Goal: Task Accomplishment & Management: Complete application form

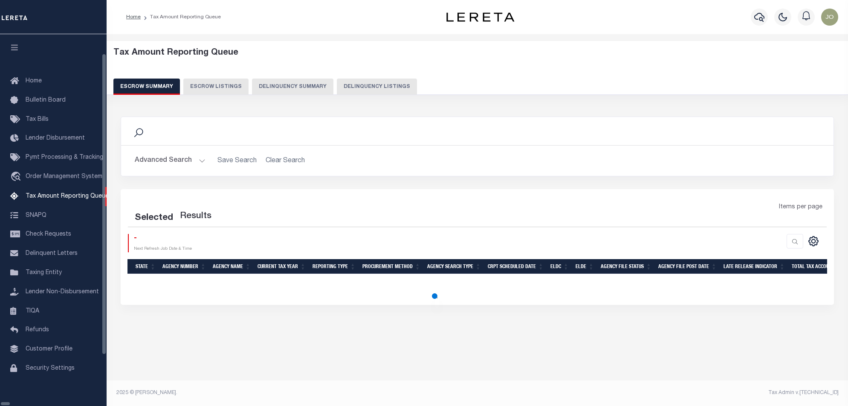
select select "100"
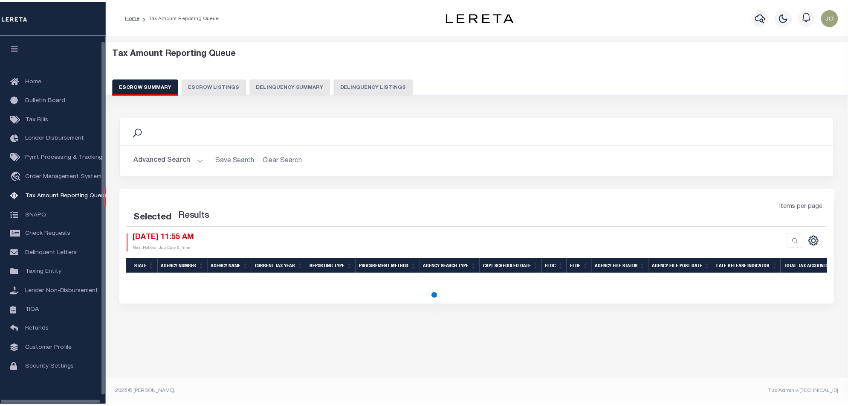
scroll to position [14, 0]
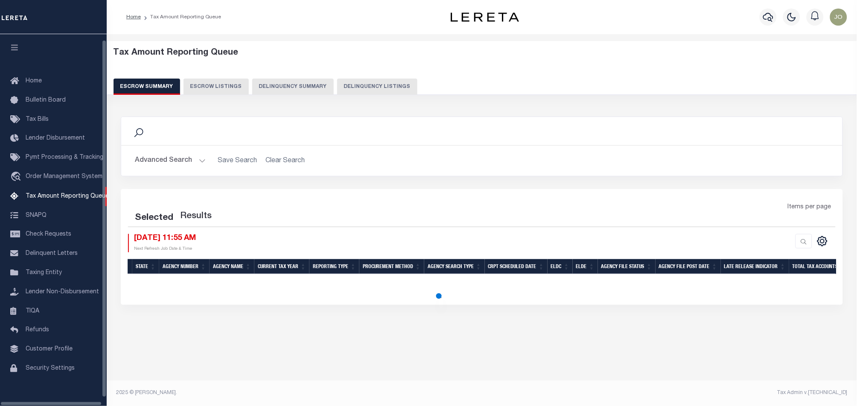
select select "100"
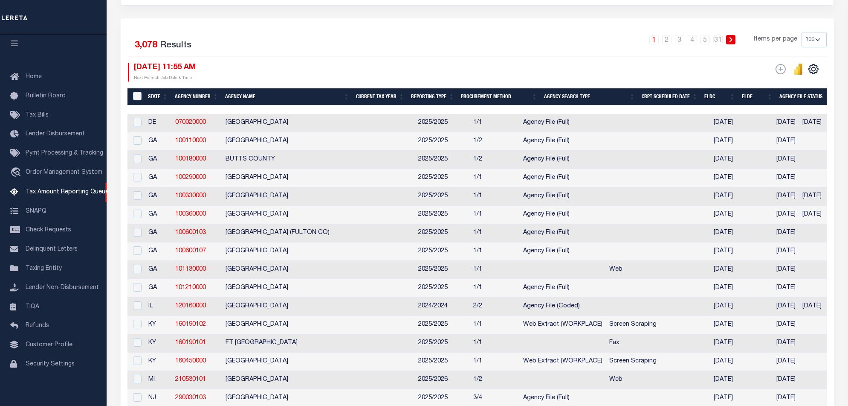
scroll to position [0, 0]
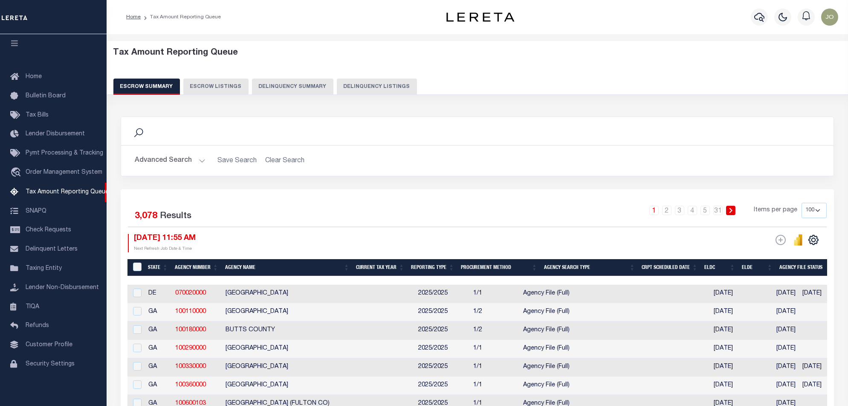
click at [299, 91] on button "Delinquency Summary" at bounding box center [292, 86] width 81 height 16
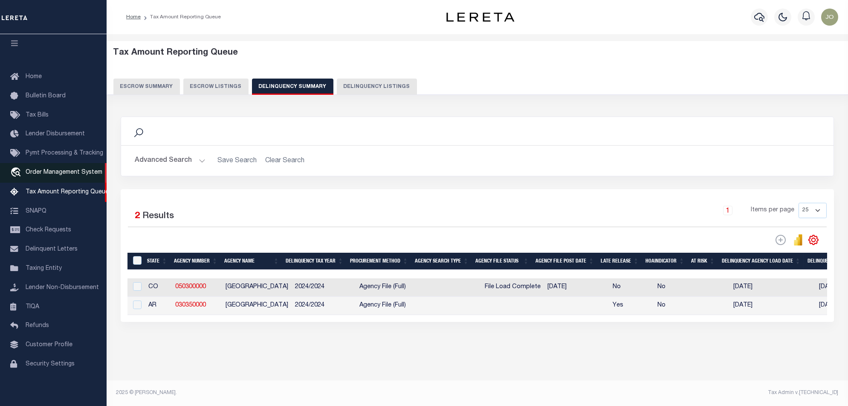
click at [59, 169] on span "Order Management System" at bounding box center [64, 172] width 77 height 6
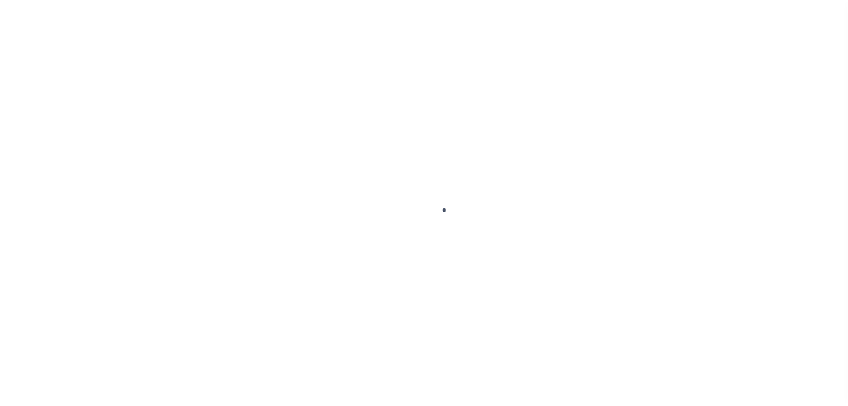
scroll to position [14, 0]
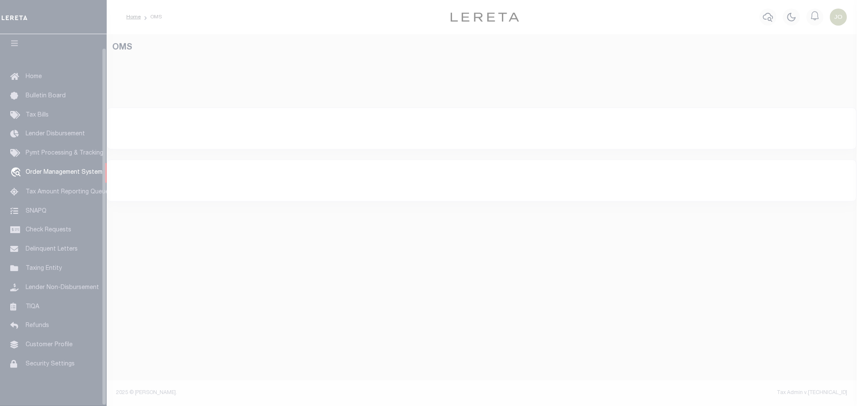
select select "200"
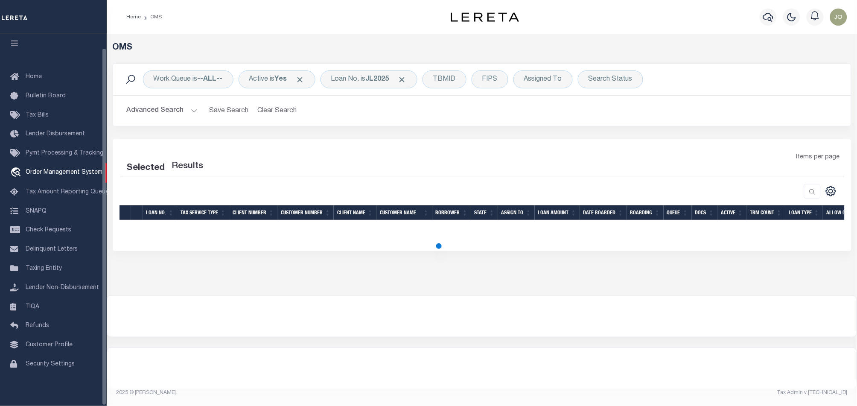
select select "200"
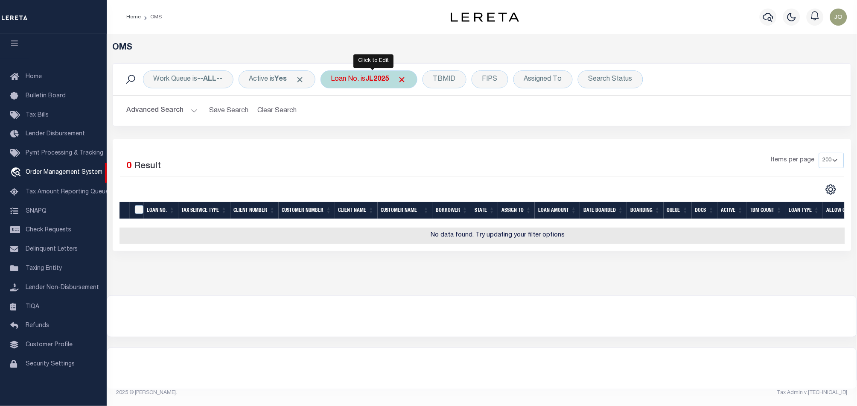
click at [358, 76] on div "Loan No. is JL2025" at bounding box center [368, 79] width 97 height 18
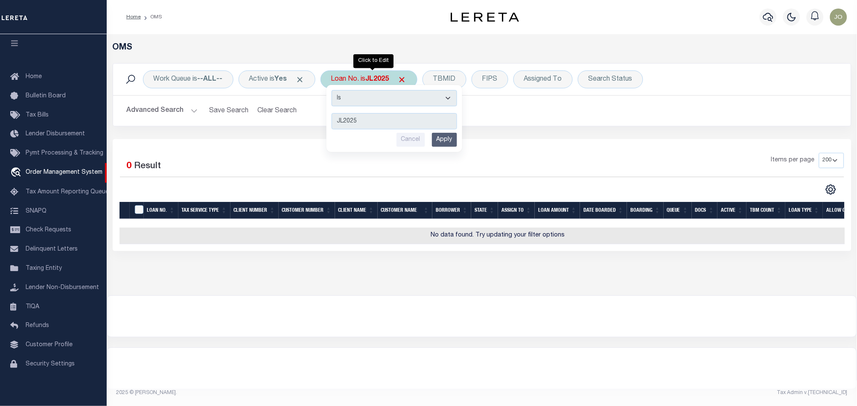
click at [367, 96] on select "Is Contains" at bounding box center [393, 98] width 125 height 16
select select "c"
click at [334, 90] on select "Is Contains" at bounding box center [393, 98] width 125 height 16
click at [442, 139] on input "Apply" at bounding box center [444, 140] width 25 height 14
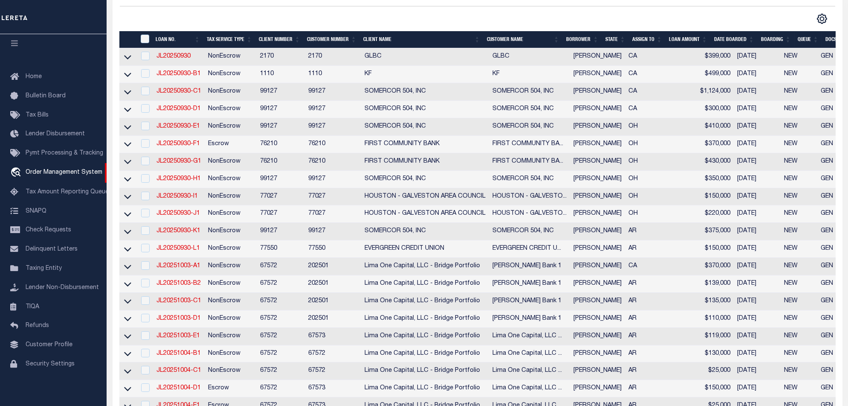
scroll to position [285, 0]
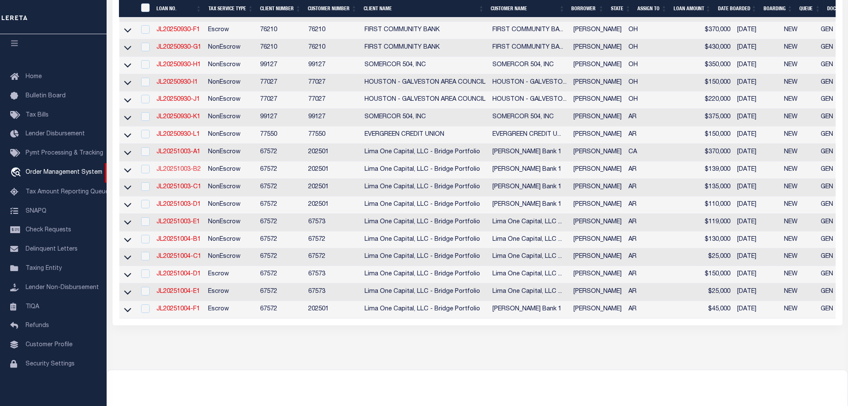
click at [172, 172] on link "JL20251003-B2" at bounding box center [179, 169] width 44 height 6
checkbox input "true"
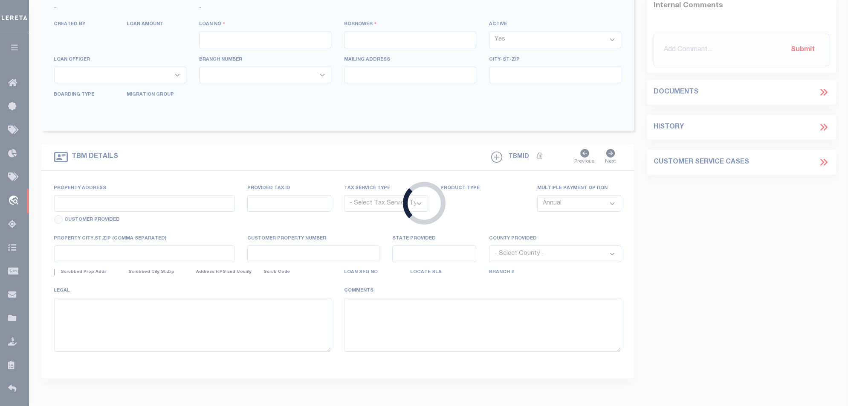
type input "JL20251003-B2"
type input "Jorge lopez"
select select
type input "1313 S LAUREL ST"
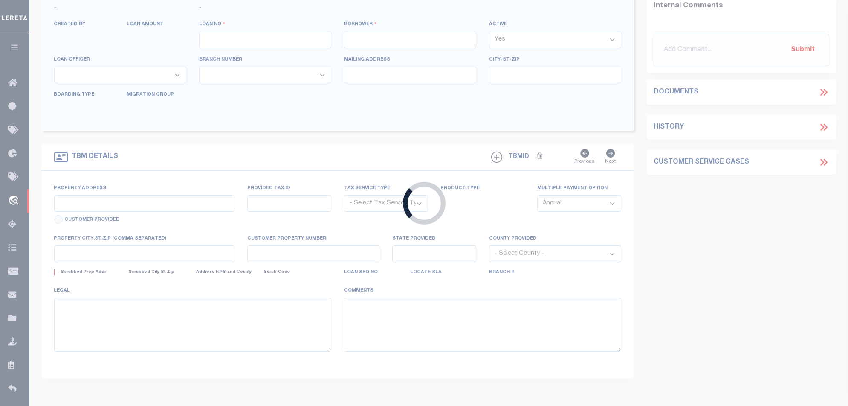
type input "PINE BLUFF AR 71601-5780"
type input "[DATE]"
select select "10"
select select "NonEscrow"
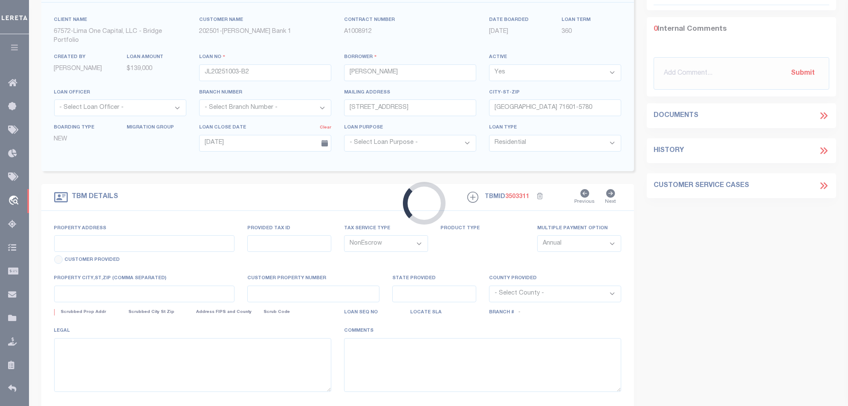
type input "1313 S LAUREL ST"
select select
type input "PINE BLUFF AR 71601-5780"
type input "AR"
select select
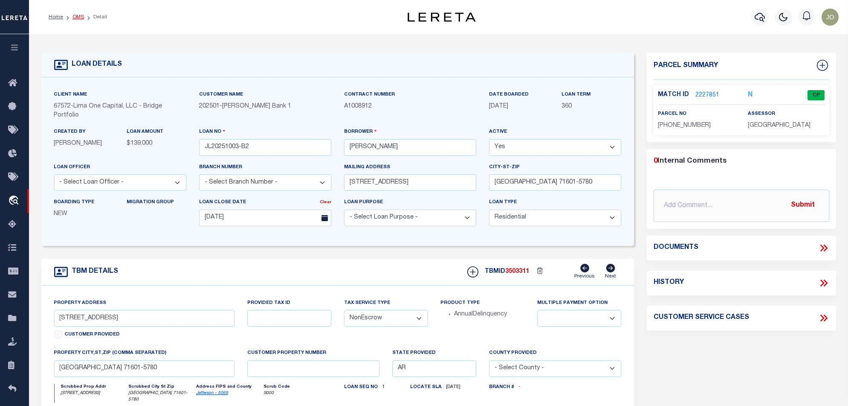
click at [78, 19] on link "OMS" at bounding box center [79, 17] width 12 height 5
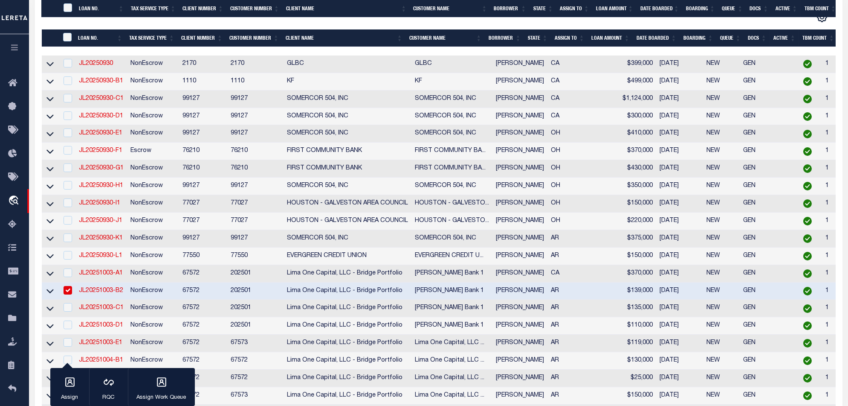
scroll to position [341, 0]
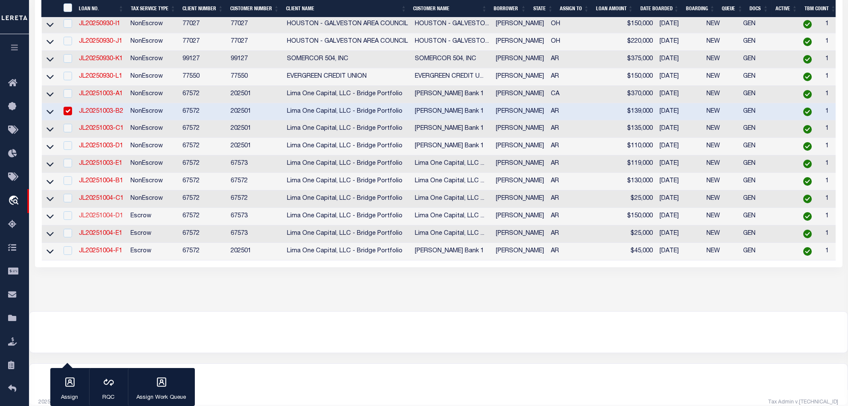
click at [102, 219] on link "JL20251004-D1" at bounding box center [101, 216] width 44 height 6
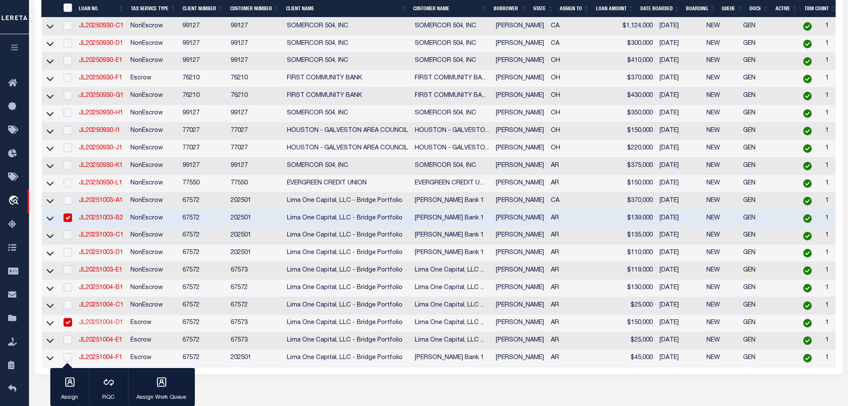
type input "JL20251004-D1"
type input "107 S BEECH ST"
type input "PINE BLUFF AR 71601-4035"
type input "[DATE]"
select select "Escrow"
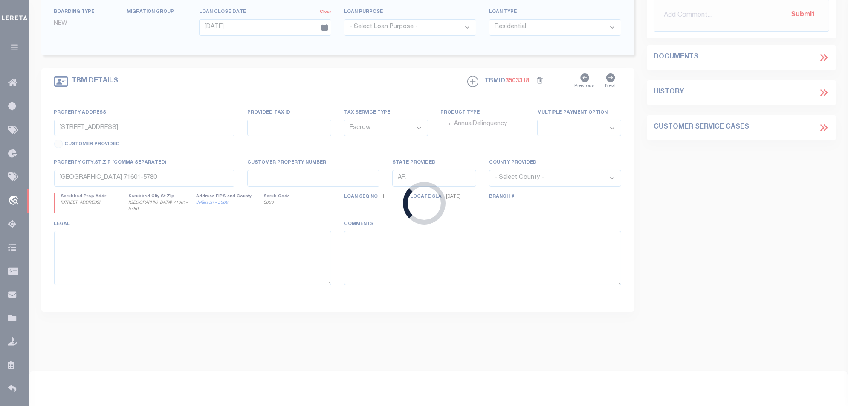
type input "107 S BEECH ST"
select select
type input "PINE BLUFF AR 71601-4035"
select select
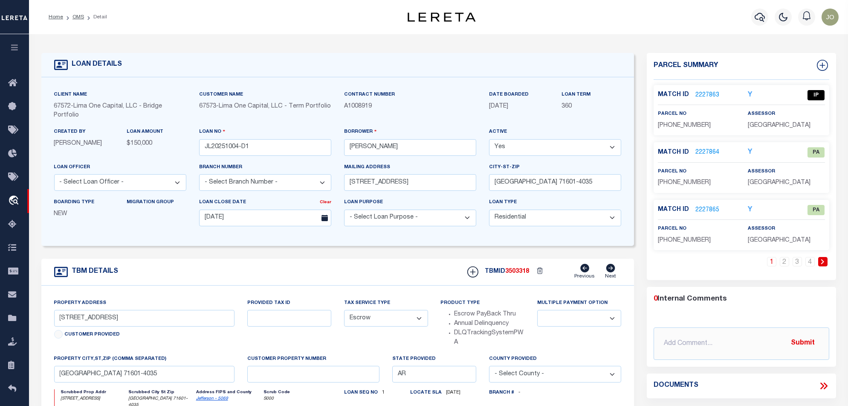
click at [77, 20] on li "OMS" at bounding box center [73, 17] width 21 height 8
click at [77, 15] on link "OMS" at bounding box center [79, 17] width 12 height 5
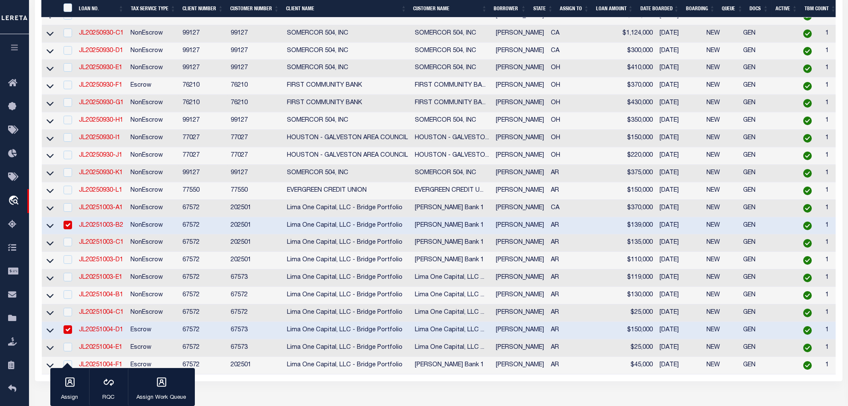
scroll to position [341, 0]
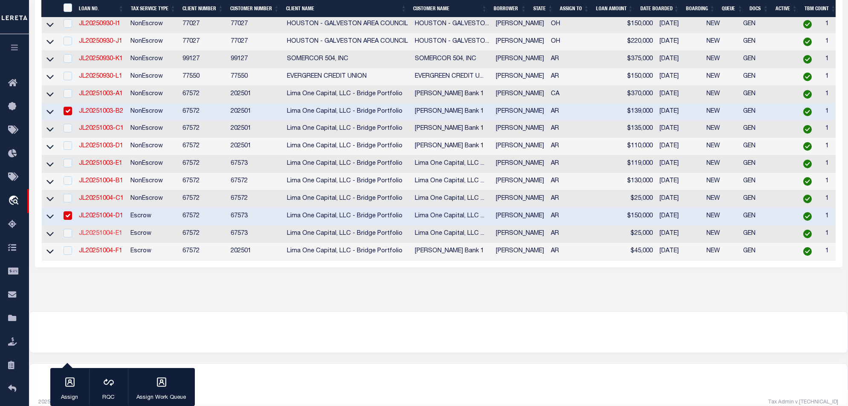
click at [114, 236] on link "JL20251004-E1" at bounding box center [101, 233] width 44 height 6
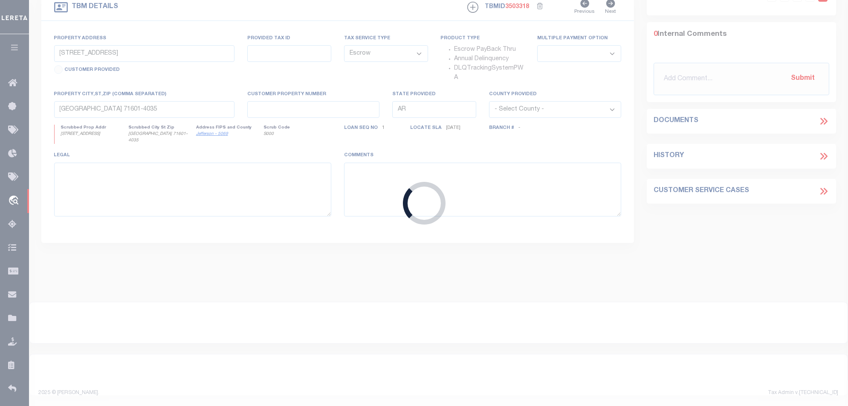
type input "JL20251004-E1"
type input "1707 S OAK ST"
type input "PINE BLUFF AR 71601-6246"
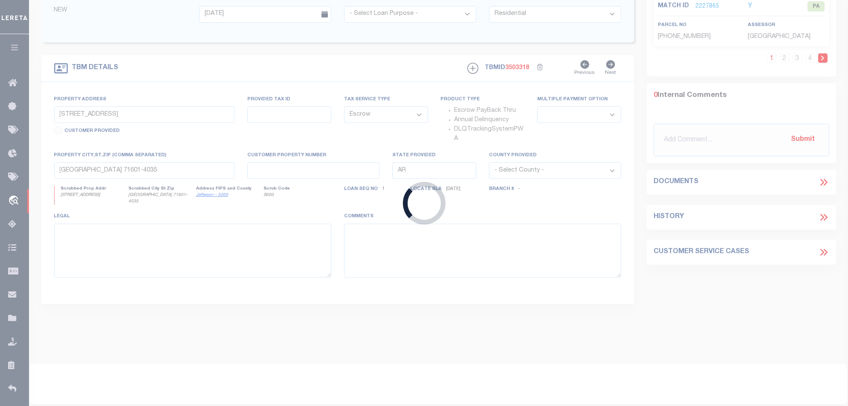
type input "1707 S OAK ST"
select select
type input "PINE BLUFF AR 71601-6246"
select select
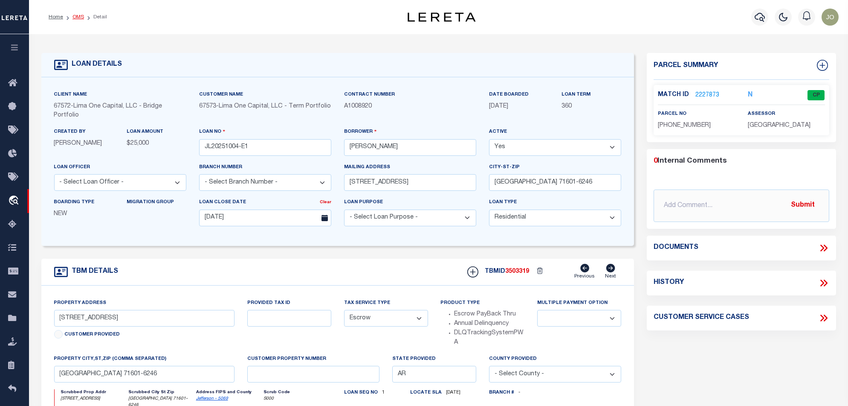
click at [79, 16] on link "OMS" at bounding box center [79, 17] width 12 height 5
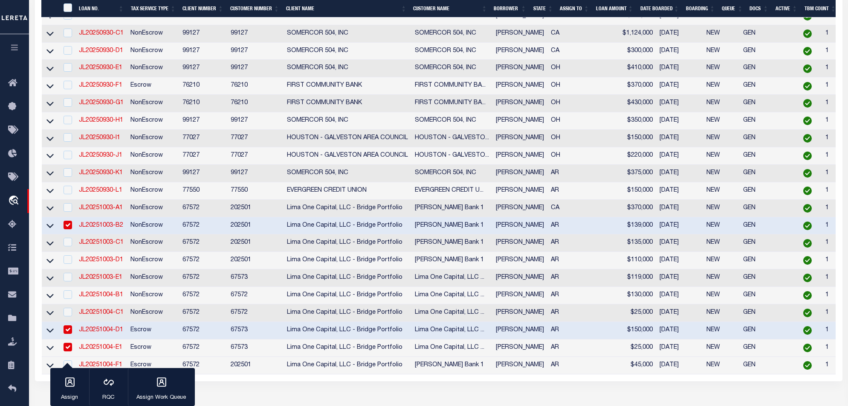
scroll to position [285, 0]
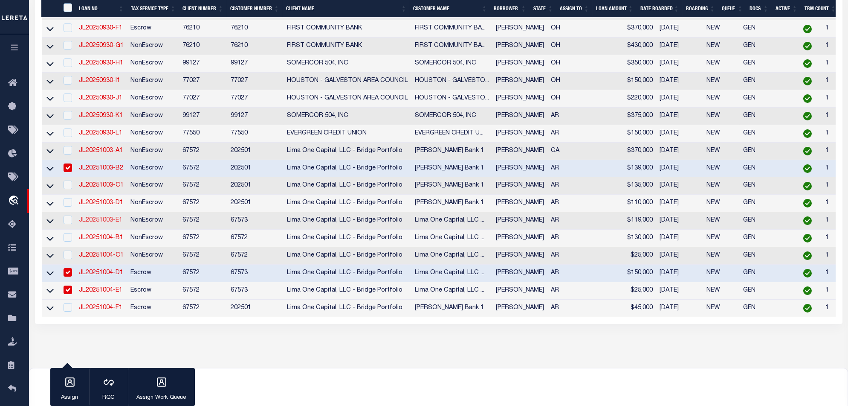
click at [98, 223] on link "JL20251003-E1" at bounding box center [101, 220] width 44 height 6
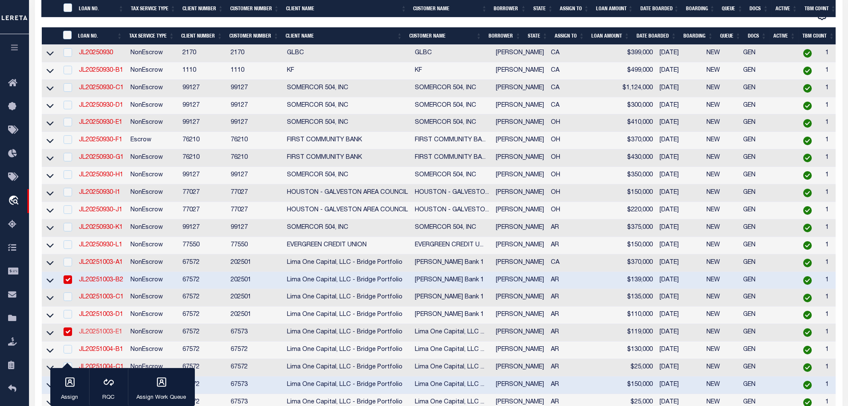
type input "JL20251003-E1"
type input "1840 S OAK ST"
type input "PINE BLUFF AR 71601-6221"
type input "[DATE]"
select select "NonEscrow"
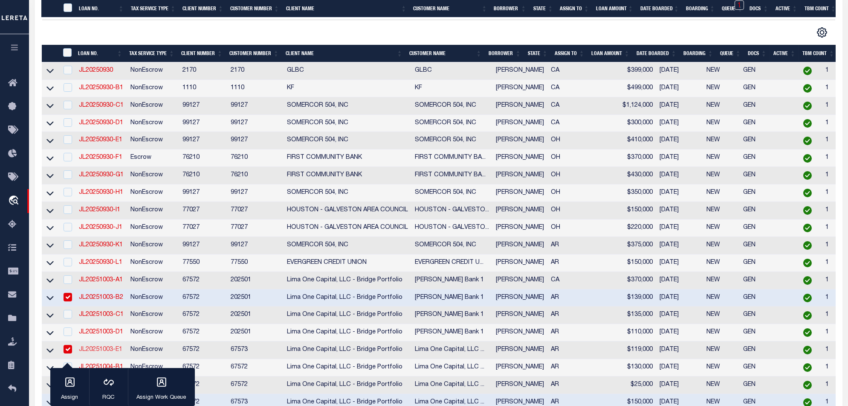
type input "1840 S OAK ST"
select select
type input "PINE BLUFF AR 71601-6221"
select select
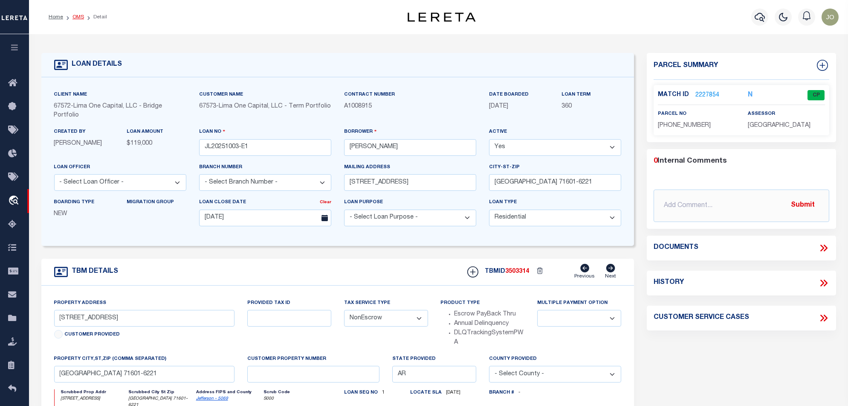
click at [81, 15] on link "OMS" at bounding box center [79, 17] width 12 height 5
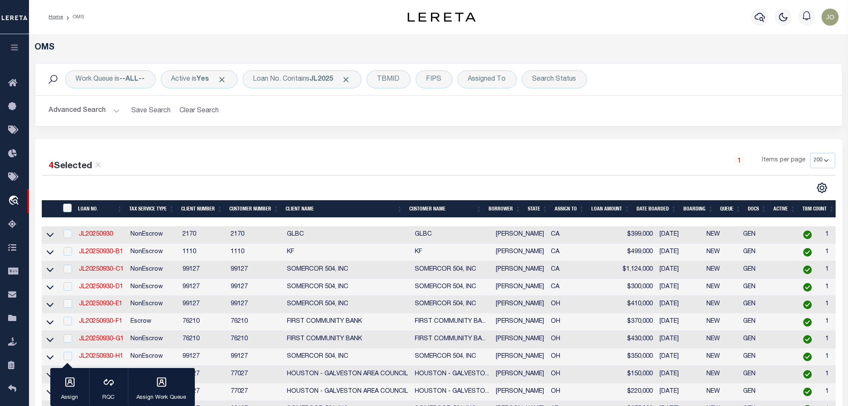
scroll to position [227, 0]
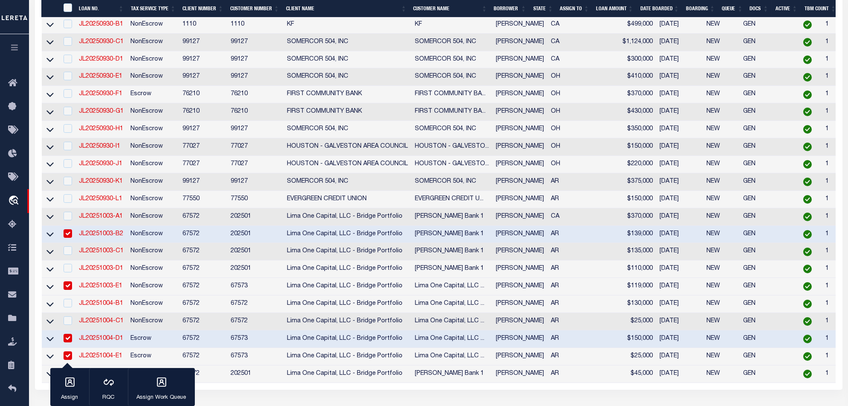
click at [116, 289] on link "JL20251003-E1" at bounding box center [101, 286] width 44 height 6
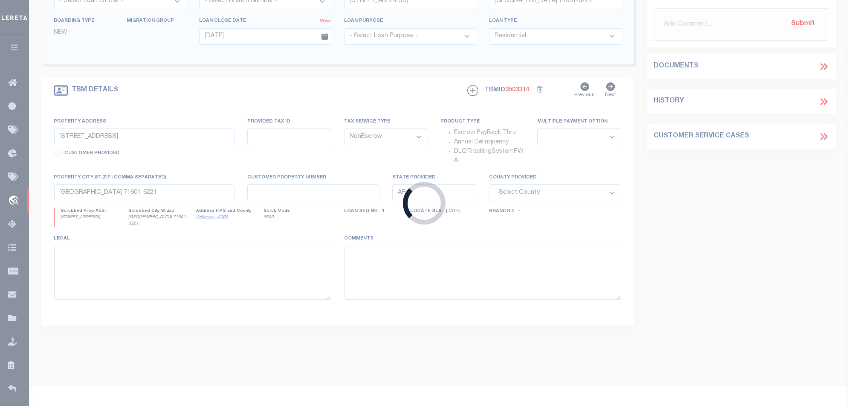
select select
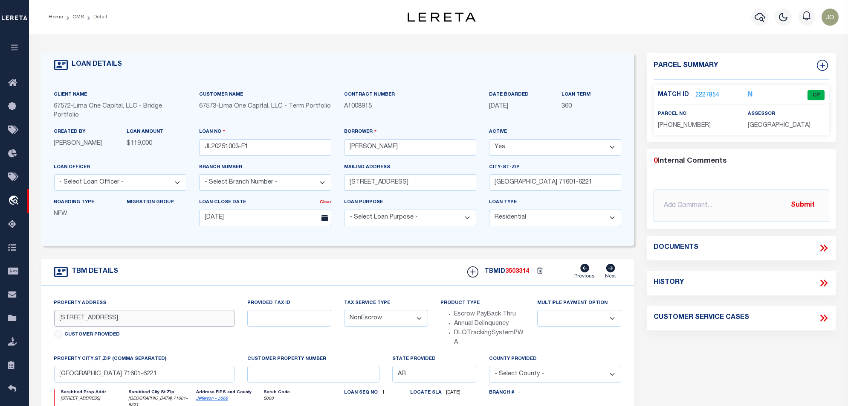
click at [160, 318] on input "1840 S OAK ST" at bounding box center [144, 318] width 181 height 17
click at [77, 15] on link "OMS" at bounding box center [79, 17] width 12 height 5
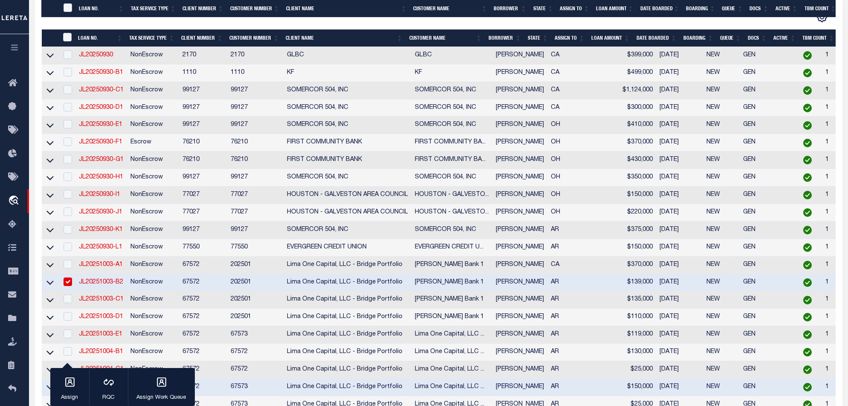
scroll to position [362, 0]
